Goal: Task Accomplishment & Management: Complete application form

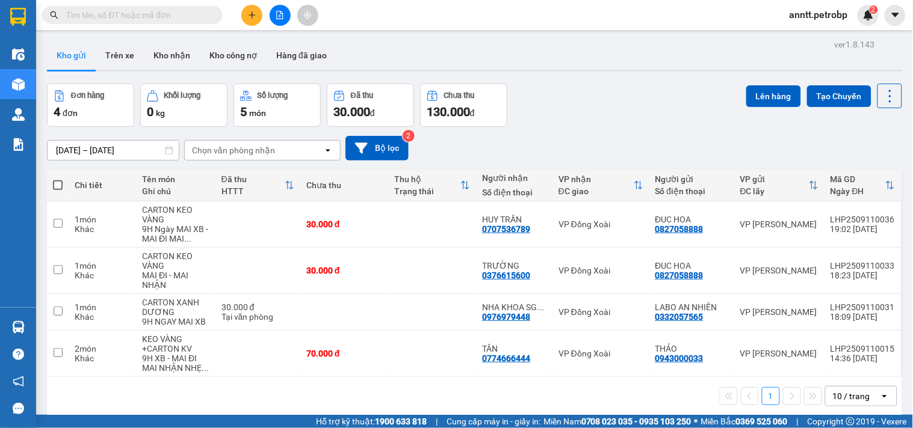
click at [831, 7] on span "anntt.petrobp" at bounding box center [819, 14] width 78 height 15
click at [833, 34] on span "Đăng xuất" at bounding box center [824, 37] width 54 height 13
click at [835, 20] on span "anntt.petrobp" at bounding box center [819, 14] width 78 height 15
click at [826, 35] on span "Đăng xuất" at bounding box center [824, 37] width 54 height 13
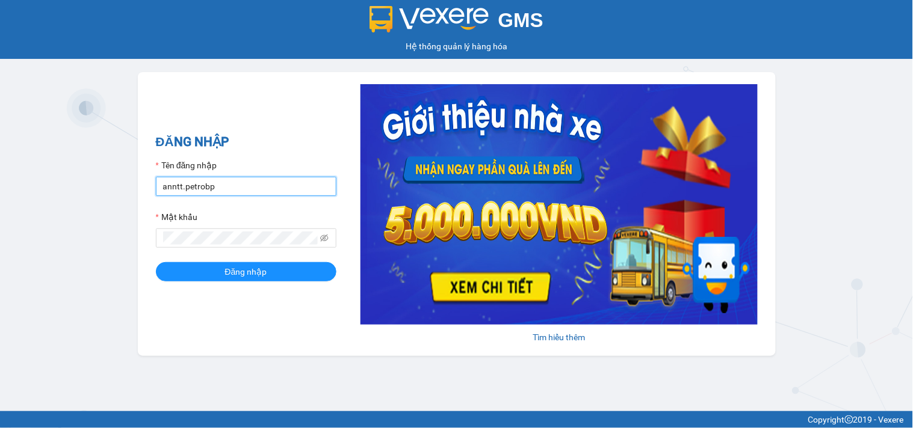
click at [259, 187] on input "anntt.petrobp" at bounding box center [246, 186] width 181 height 19
type input "duyenntb2.petrobp"
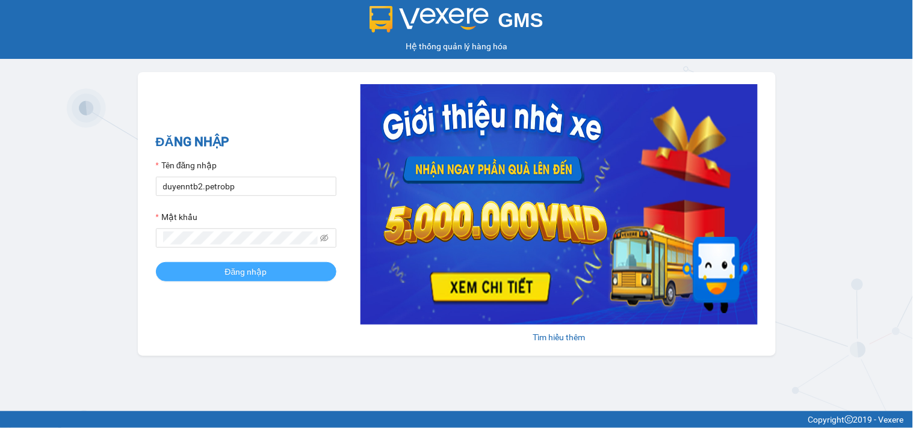
drag, startPoint x: 256, startPoint y: 273, endPoint x: 220, endPoint y: 213, distance: 69.7
click at [256, 274] on span "Đăng nhập" at bounding box center [246, 271] width 42 height 13
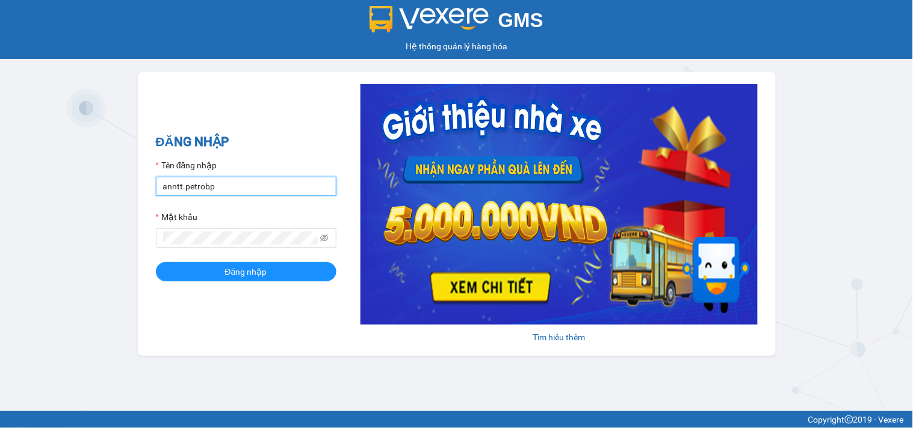
click at [250, 191] on input "anntt.petrobp" at bounding box center [246, 186] width 181 height 19
type input "duyenntb2.petrobp"
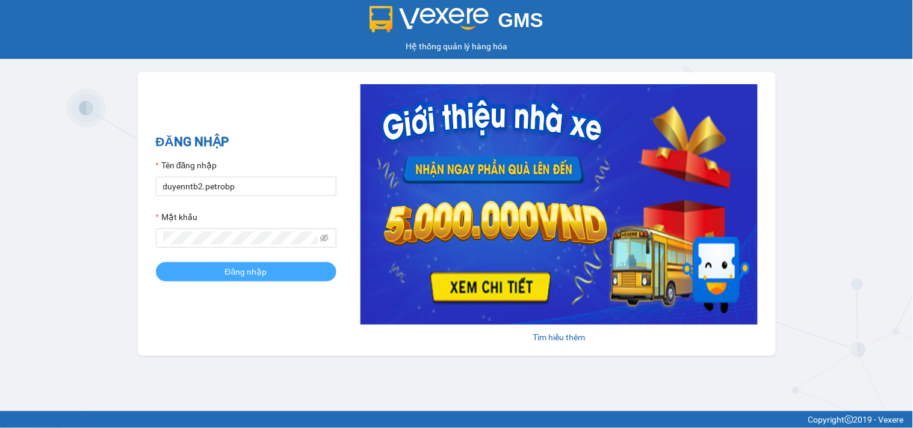
click at [236, 278] on span "Đăng nhập" at bounding box center [246, 271] width 42 height 13
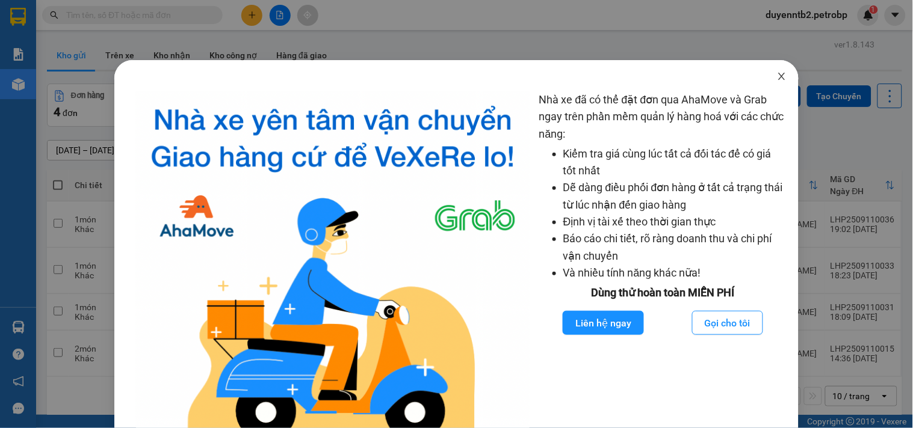
click at [777, 75] on icon "close" at bounding box center [782, 77] width 10 height 10
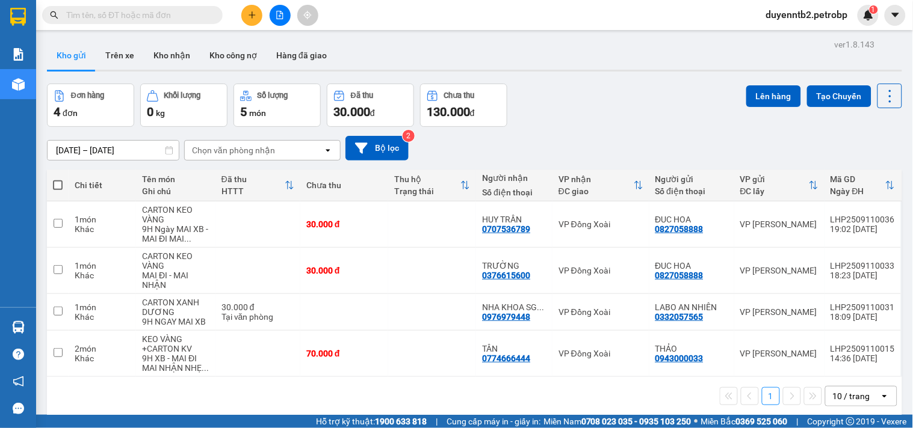
click at [574, 44] on div "Kho gửi Trên xe Kho nhận Kho công nợ Hàng đã giao" at bounding box center [474, 57] width 855 height 32
click at [250, 17] on icon "plus" at bounding box center [252, 15] width 8 height 8
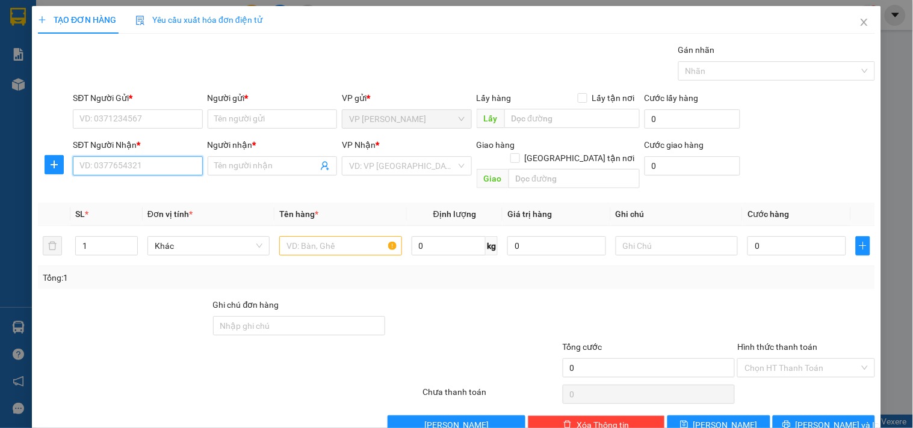
click at [145, 167] on input "SĐT Người Nhận *" at bounding box center [137, 165] width 129 height 19
type input "1"
type input "0367941181"
click at [285, 155] on div "Người nhận *" at bounding box center [272, 147] width 129 height 18
click at [302, 179] on div "Người nhận * Tên người nhận" at bounding box center [272, 159] width 129 height 42
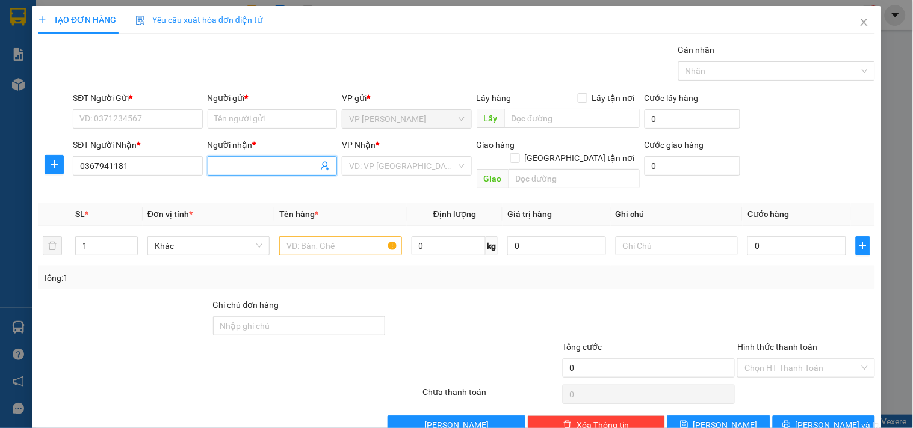
click at [288, 164] on input "Người nhận *" at bounding box center [266, 165] width 103 height 13
click at [141, 167] on input "0367941181" at bounding box center [137, 165] width 129 height 19
click at [223, 168] on input "Người nhận *" at bounding box center [266, 165] width 103 height 13
type input "m"
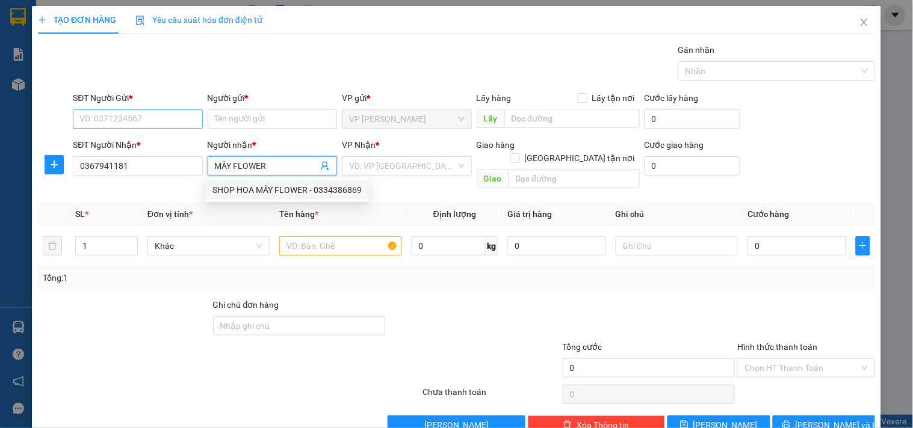
type input "MÂY FLOWER"
click at [150, 124] on input "SĐT Người Gửi *" at bounding box center [137, 119] width 129 height 19
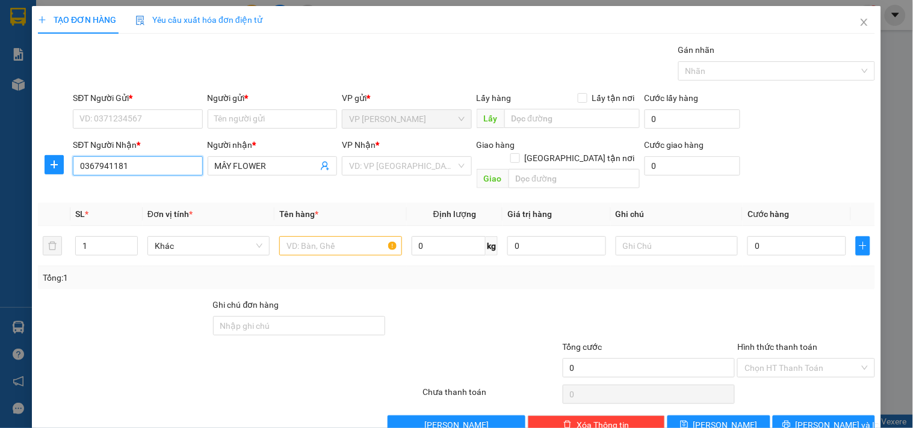
click at [140, 171] on input "0367941181" at bounding box center [137, 165] width 129 height 19
click at [116, 117] on input "SĐT Người Gửi *" at bounding box center [137, 119] width 129 height 19
paste input "0367941181"
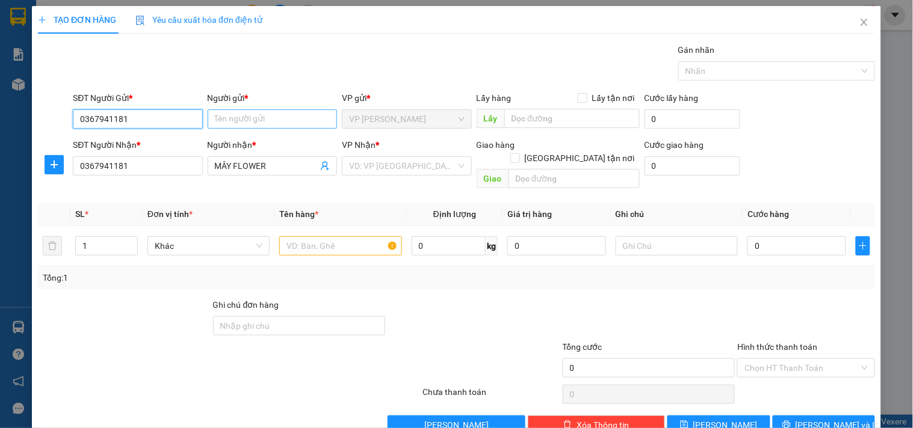
type input "0367941181"
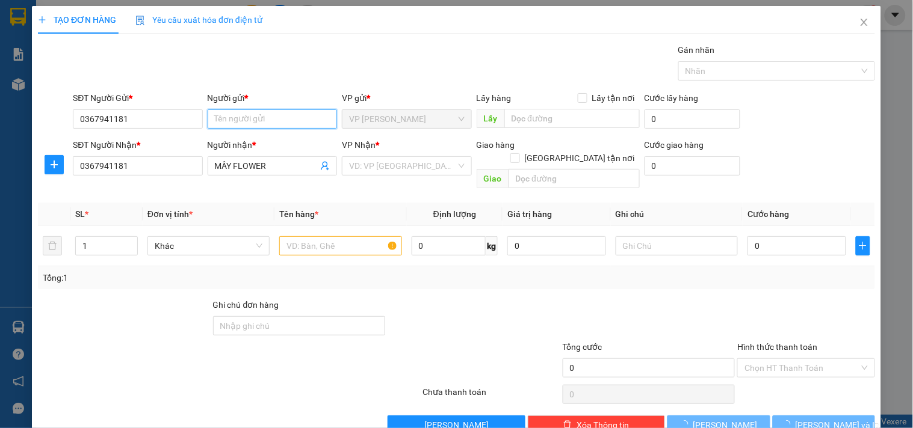
click at [250, 116] on input "Người gửi *" at bounding box center [272, 119] width 129 height 19
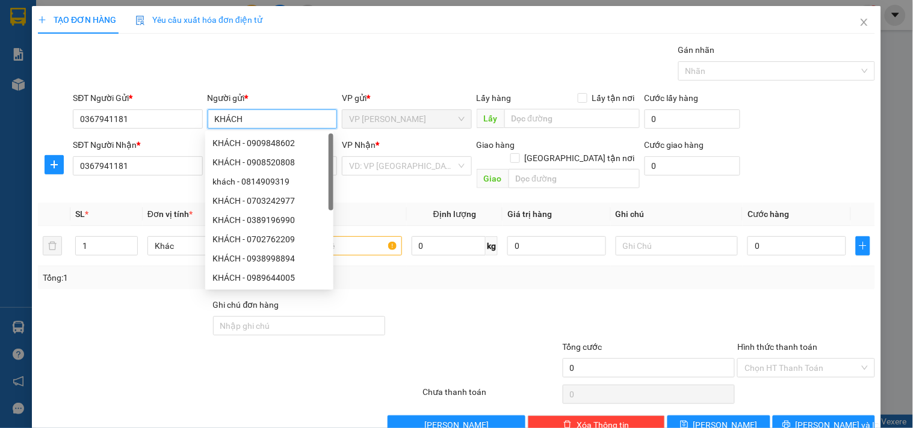
type input "KHÁCH"
drag, startPoint x: 279, startPoint y: 390, endPoint x: 253, endPoint y: 383, distance: 26.7
click at [267, 389] on div at bounding box center [229, 395] width 385 height 24
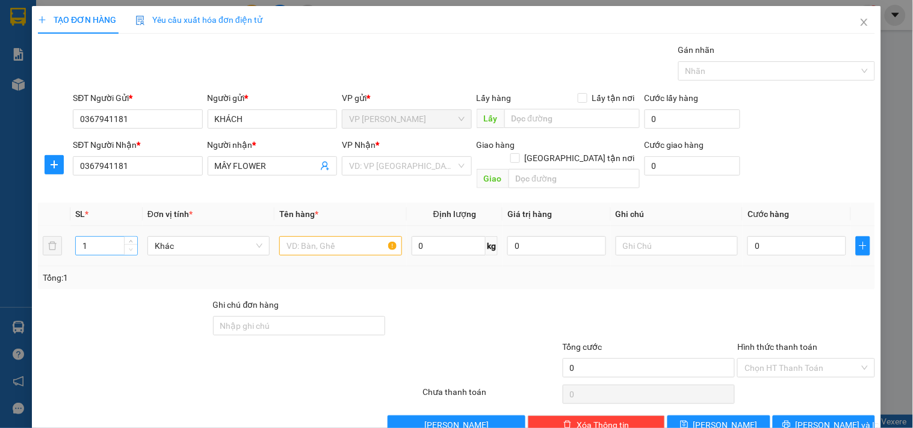
click at [130, 247] on span "down" at bounding box center [131, 250] width 7 height 7
click at [128, 239] on span "up" at bounding box center [131, 242] width 7 height 7
click at [130, 248] on icon "down" at bounding box center [131, 250] width 4 height 4
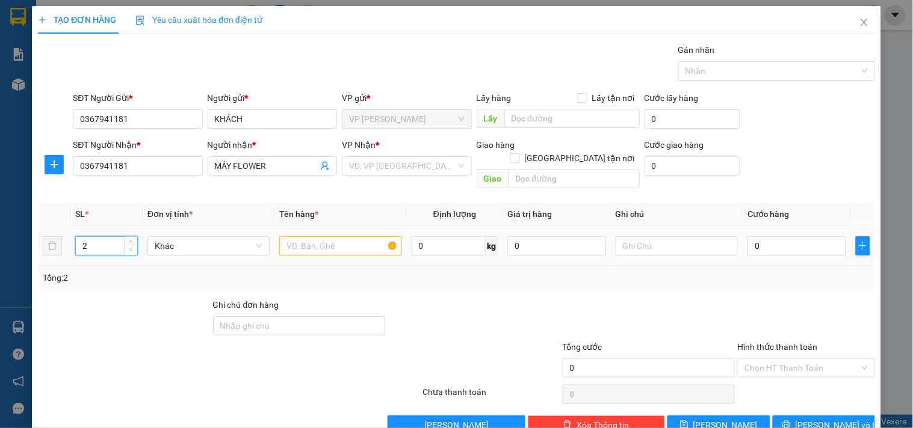
click at [130, 248] on icon "down" at bounding box center [131, 250] width 4 height 4
type input "1"
click at [130, 248] on icon "down" at bounding box center [131, 250] width 4 height 4
click at [316, 238] on input "text" at bounding box center [340, 245] width 122 height 19
type input "K"
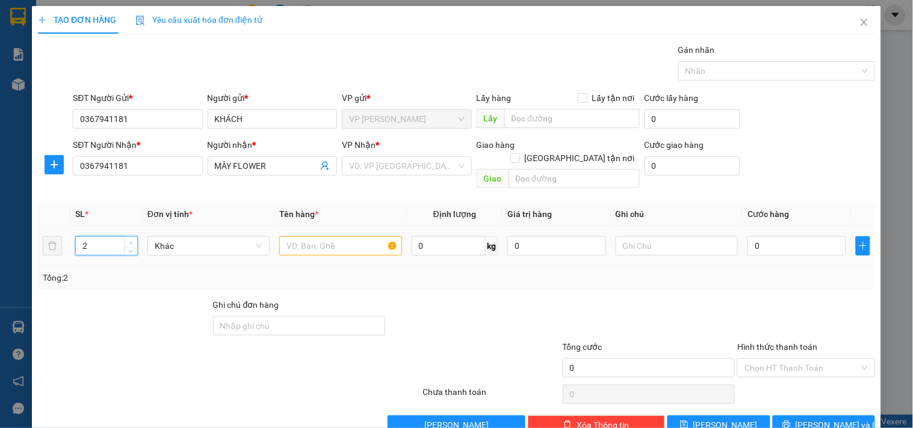
click at [128, 239] on span "up" at bounding box center [131, 242] width 7 height 7
type input "3"
click at [128, 239] on span "up" at bounding box center [131, 242] width 7 height 7
click at [359, 236] on input "text" at bounding box center [340, 245] width 122 height 19
type input "CARTON HOA"
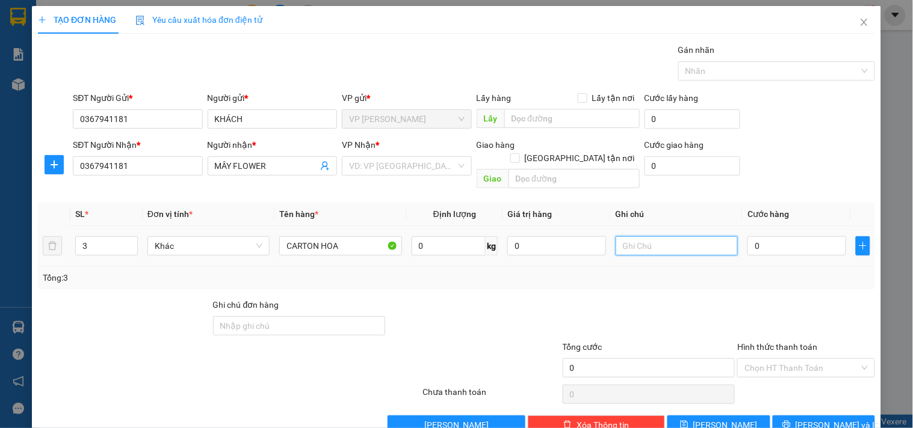
click at [634, 236] on input "text" at bounding box center [677, 245] width 122 height 19
type input "9H ĐI"
click at [790, 236] on input "0" at bounding box center [796, 245] width 99 height 19
type input "1"
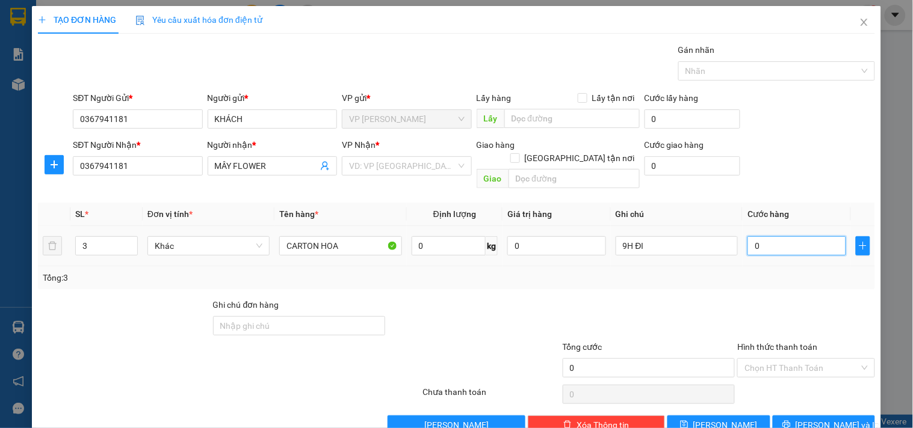
type input "1"
type input "12"
type input "120"
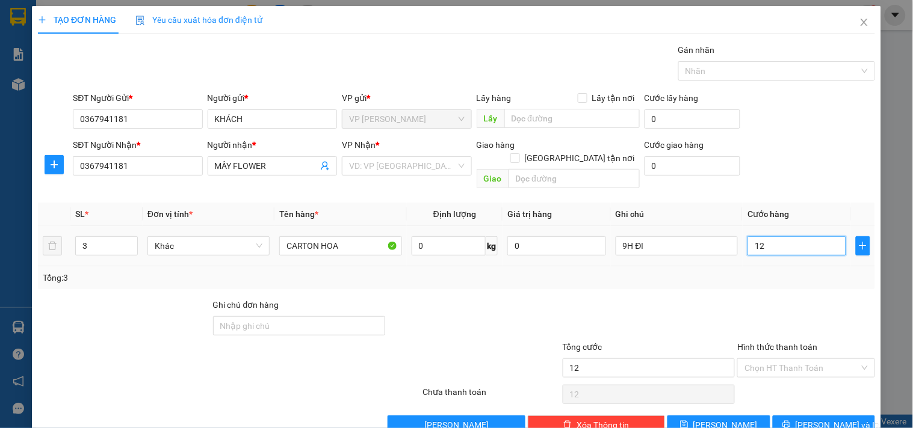
type input "120"
type input "1.200"
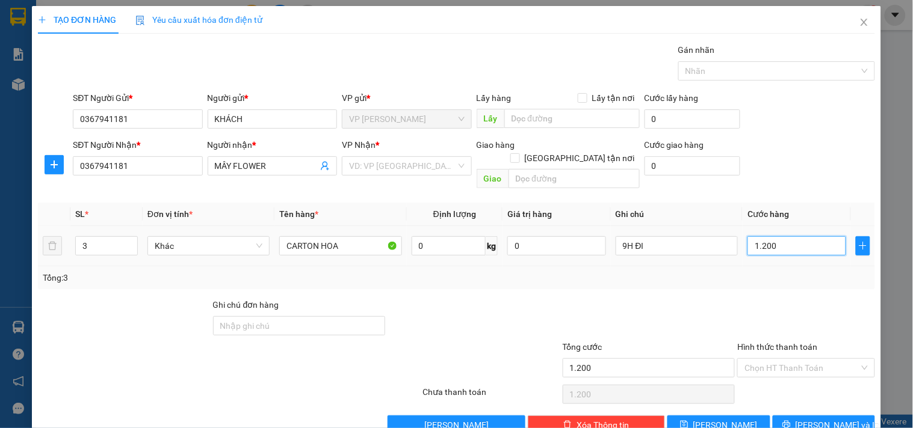
type input "12.000"
type input "120.000"
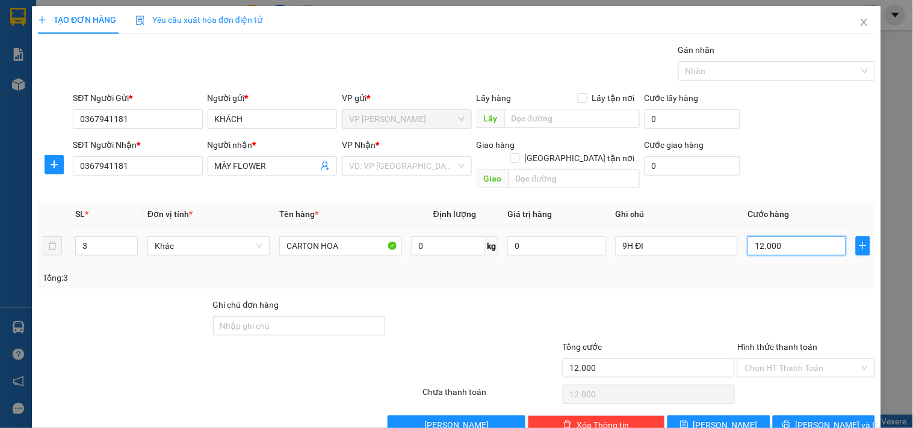
type input "120.000"
click at [359, 171] on input "search" at bounding box center [402, 166] width 107 height 18
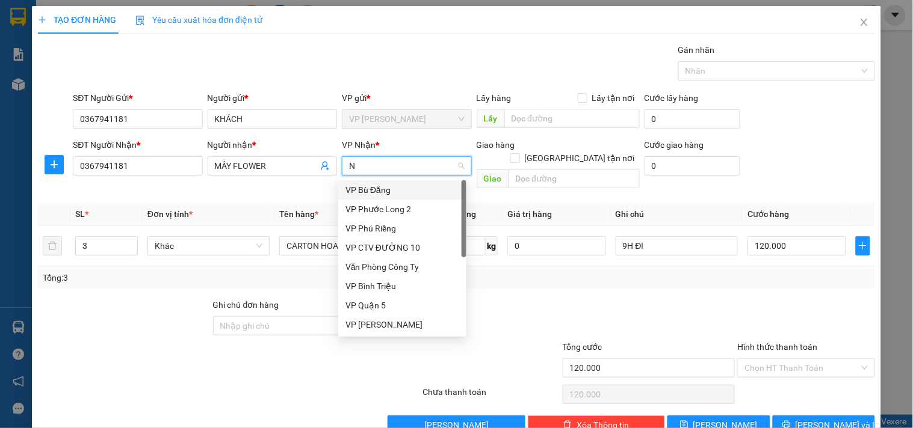
type input "NH"
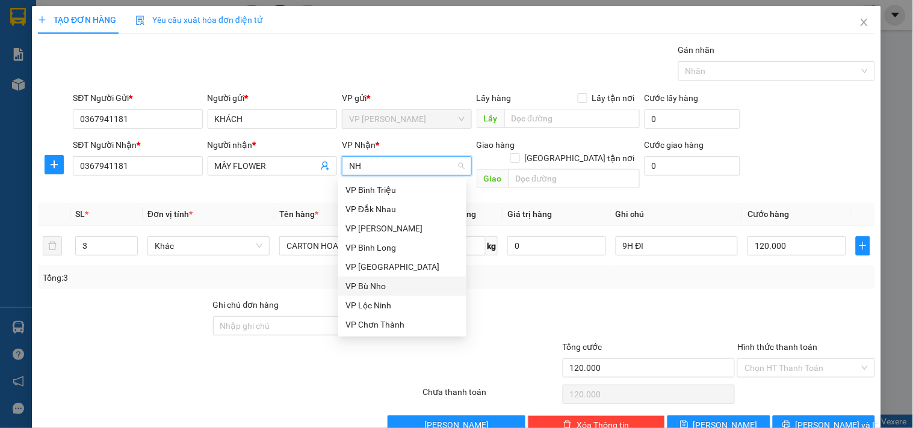
click at [377, 287] on div "VP Bù Nho" at bounding box center [402, 286] width 114 height 13
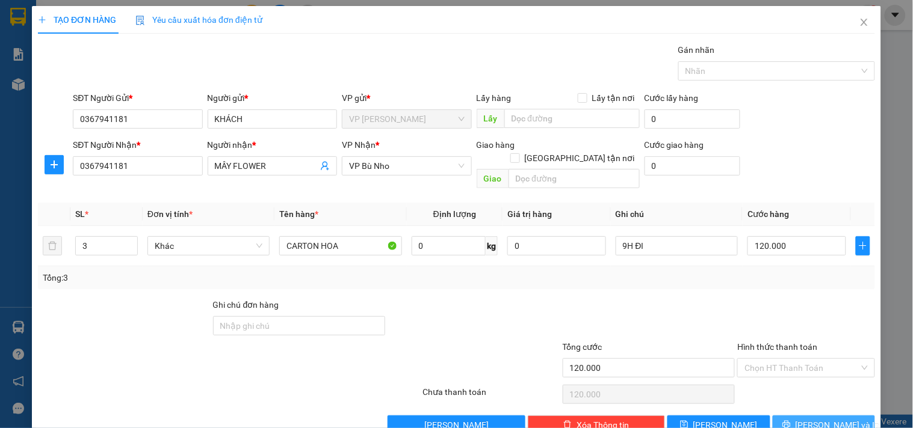
click at [826, 419] on span "Lưu và In" at bounding box center [837, 425] width 84 height 13
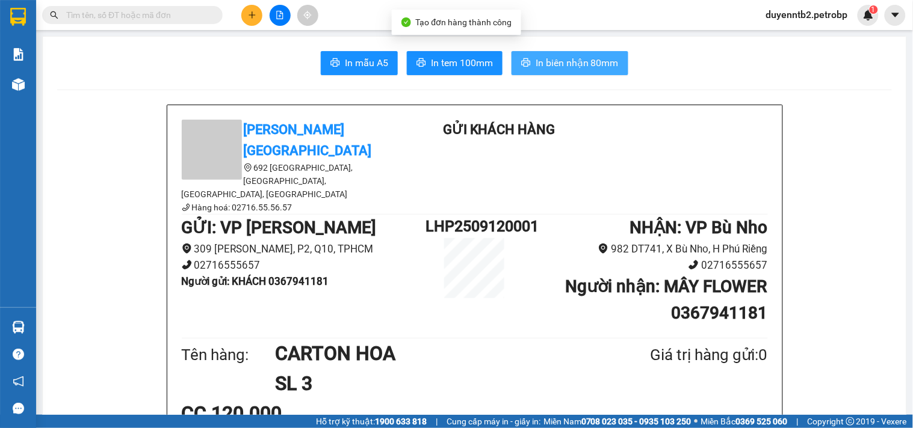
click at [558, 67] on span "In biên nhận 80mm" at bounding box center [577, 62] width 83 height 15
click at [555, 61] on span "In biên nhận 80mm" at bounding box center [577, 62] width 83 height 15
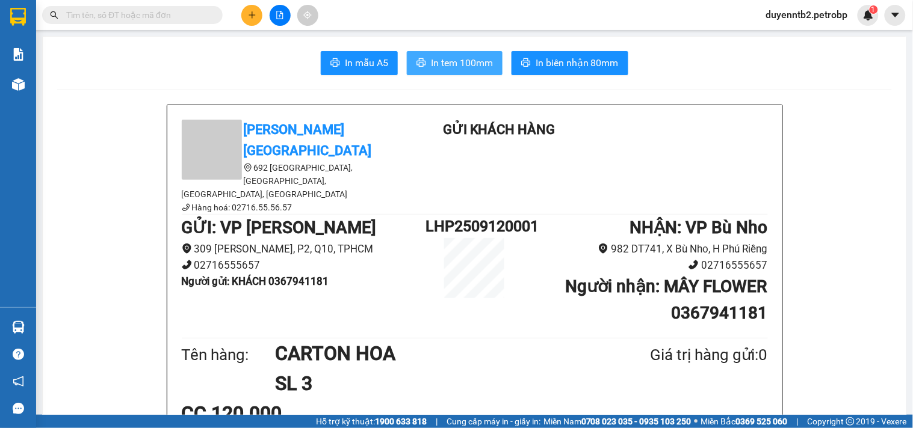
click at [471, 65] on span "In tem 100mm" at bounding box center [462, 62] width 62 height 15
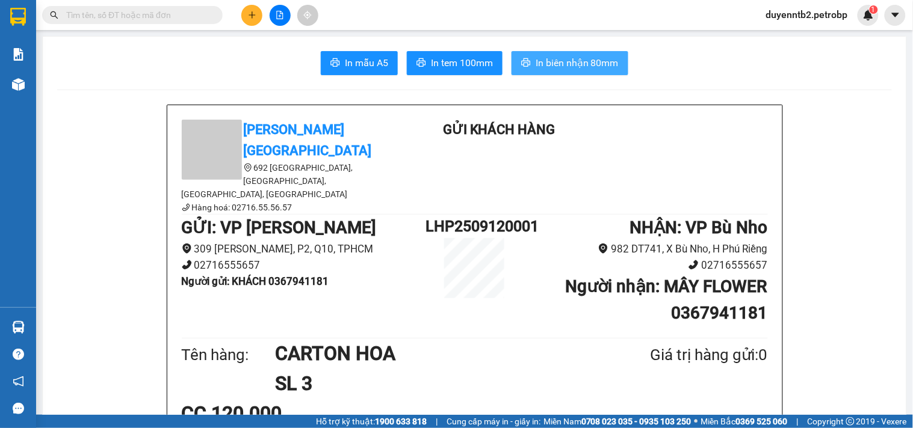
click at [555, 63] on span "In biên nhận 80mm" at bounding box center [577, 62] width 83 height 15
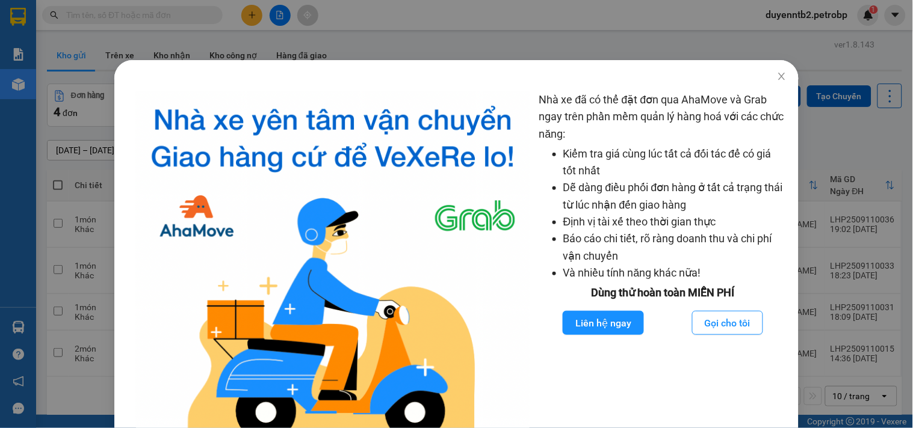
click at [492, 25] on div "Nhà xe đã có thể đặt đơn qua AhaMove và Grab ngay trên phần mềm quản lý hàng ho…" at bounding box center [456, 214] width 913 height 428
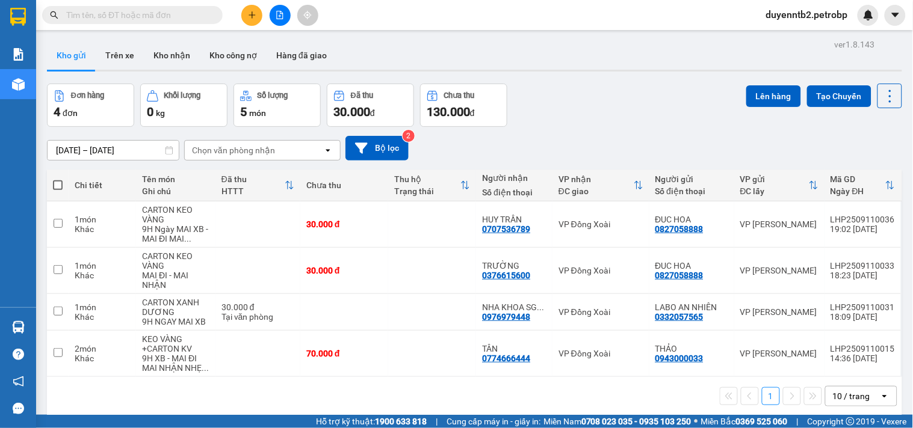
click at [193, 13] on input "text" at bounding box center [137, 14] width 142 height 13
click at [118, 9] on input "text" at bounding box center [137, 14] width 142 height 13
click at [116, 14] on input "text" at bounding box center [137, 14] width 142 height 13
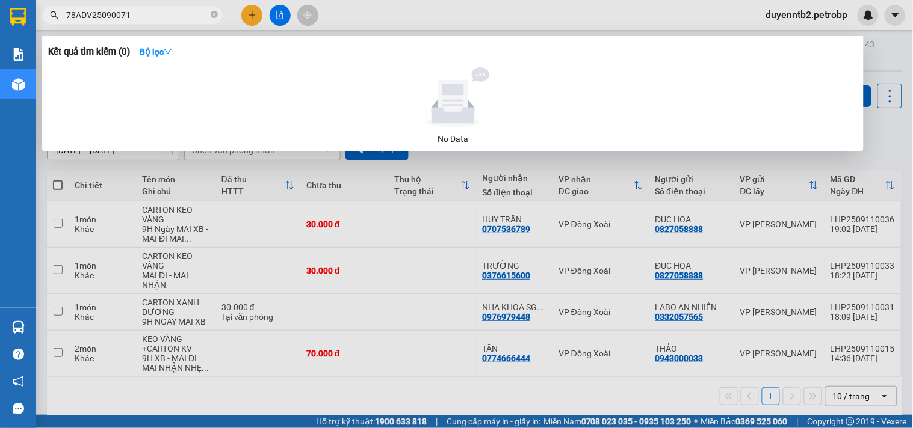
click at [159, 12] on input "78ADV25090071" at bounding box center [137, 14] width 142 height 13
click at [109, 16] on input "78ADV25090071" at bounding box center [137, 14] width 142 height 13
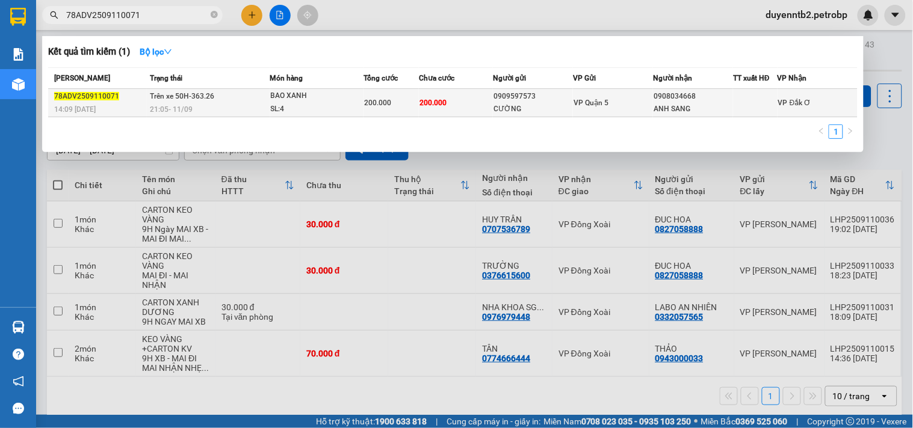
type input "78ADV2509110071"
click at [519, 98] on div "0909597573" at bounding box center [532, 96] width 79 height 13
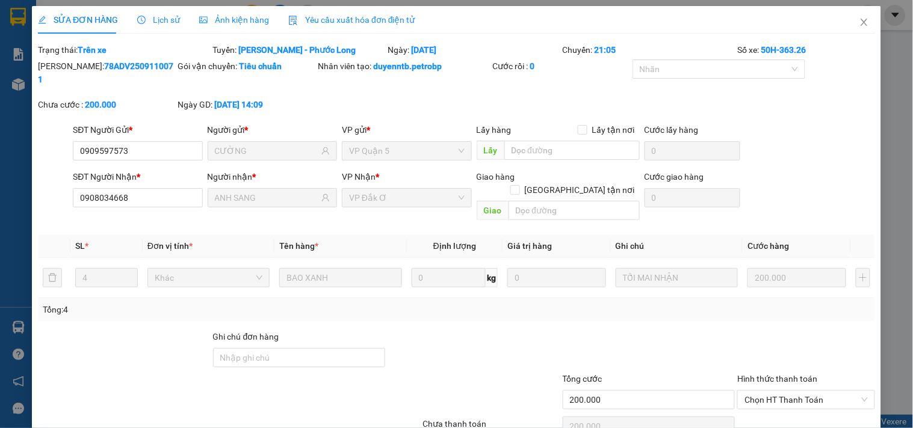
type input "0909597573"
type input "CƯỜNG"
type input "0908034668"
type input "ANH SANG"
type input "200.000"
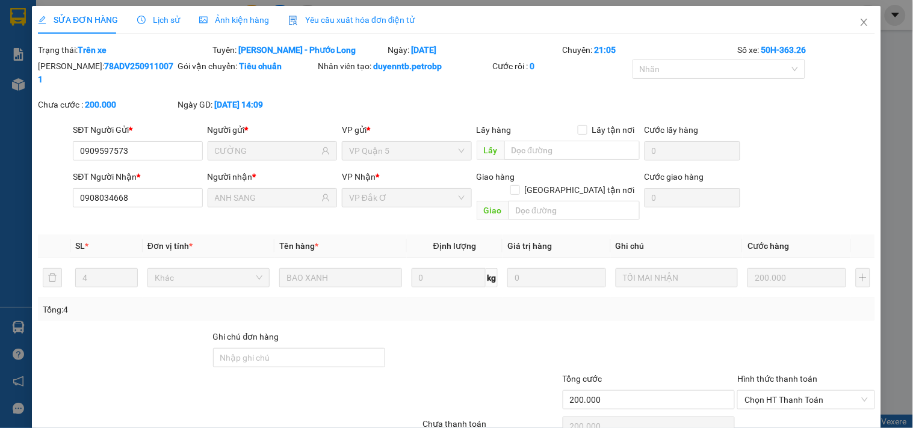
type input "200.000"
click at [176, 13] on div "SỬA ĐƠN HÀNG Lịch sử Ảnh kiện hàng Yêu cầu xuất hóa đơn điện tử" at bounding box center [226, 20] width 377 height 28
click at [157, 19] on span "Lịch sử" at bounding box center [158, 20] width 43 height 10
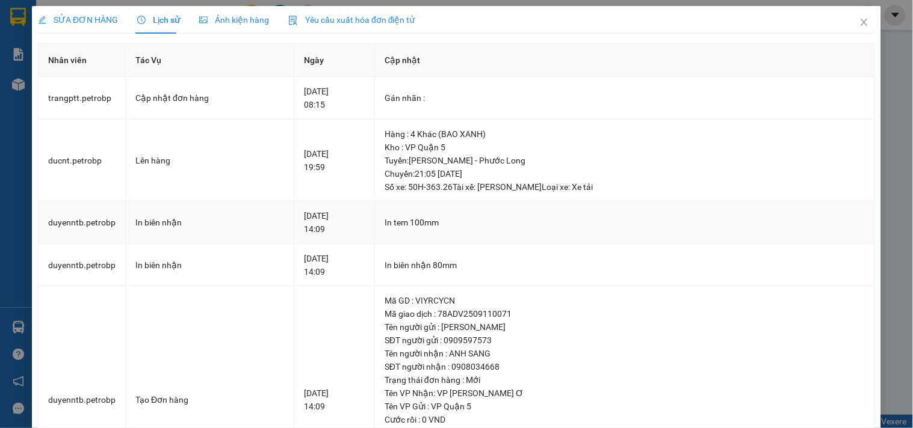
scroll to position [109, 0]
